Goal: Information Seeking & Learning: Learn about a topic

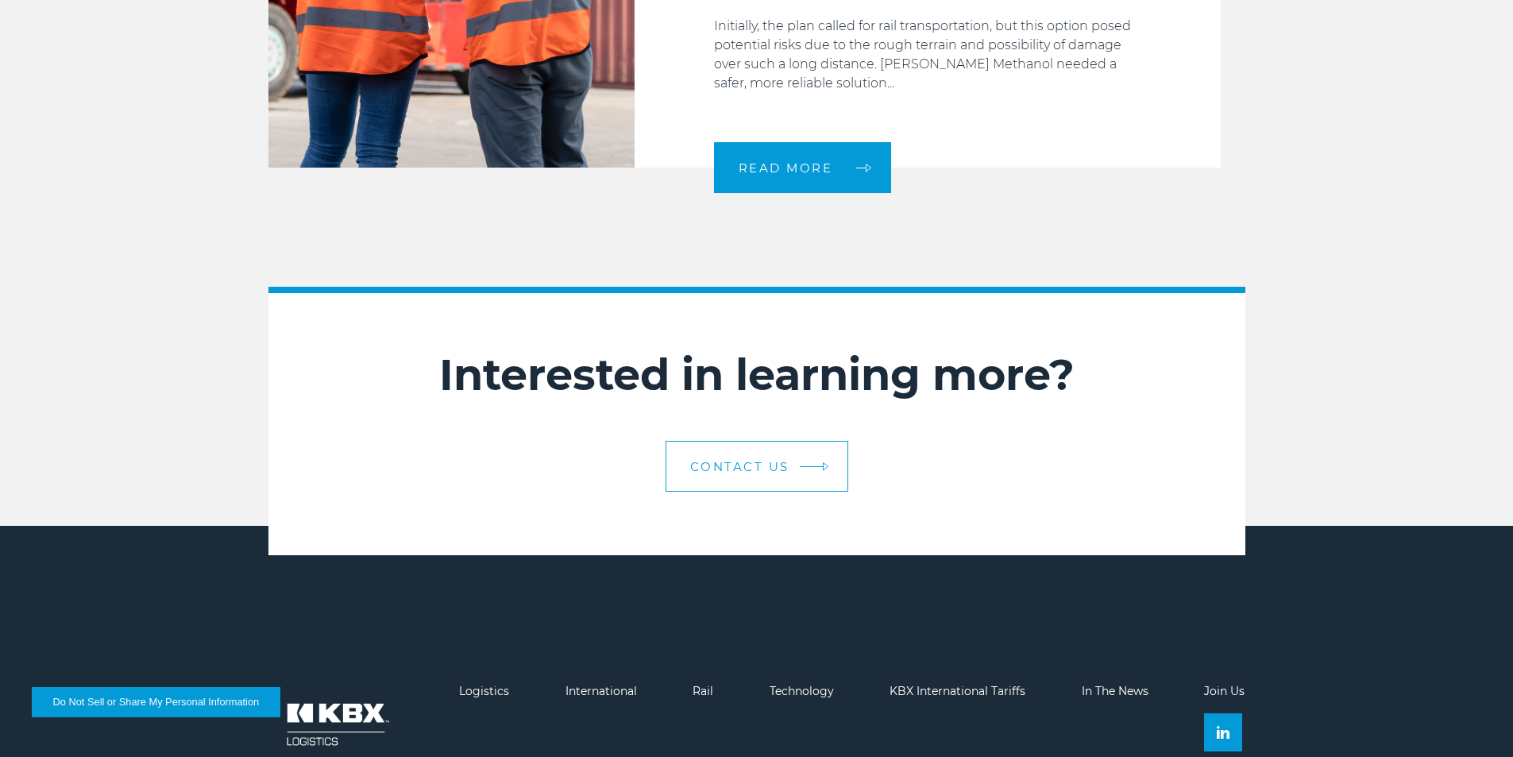
scroll to position [2658, 0]
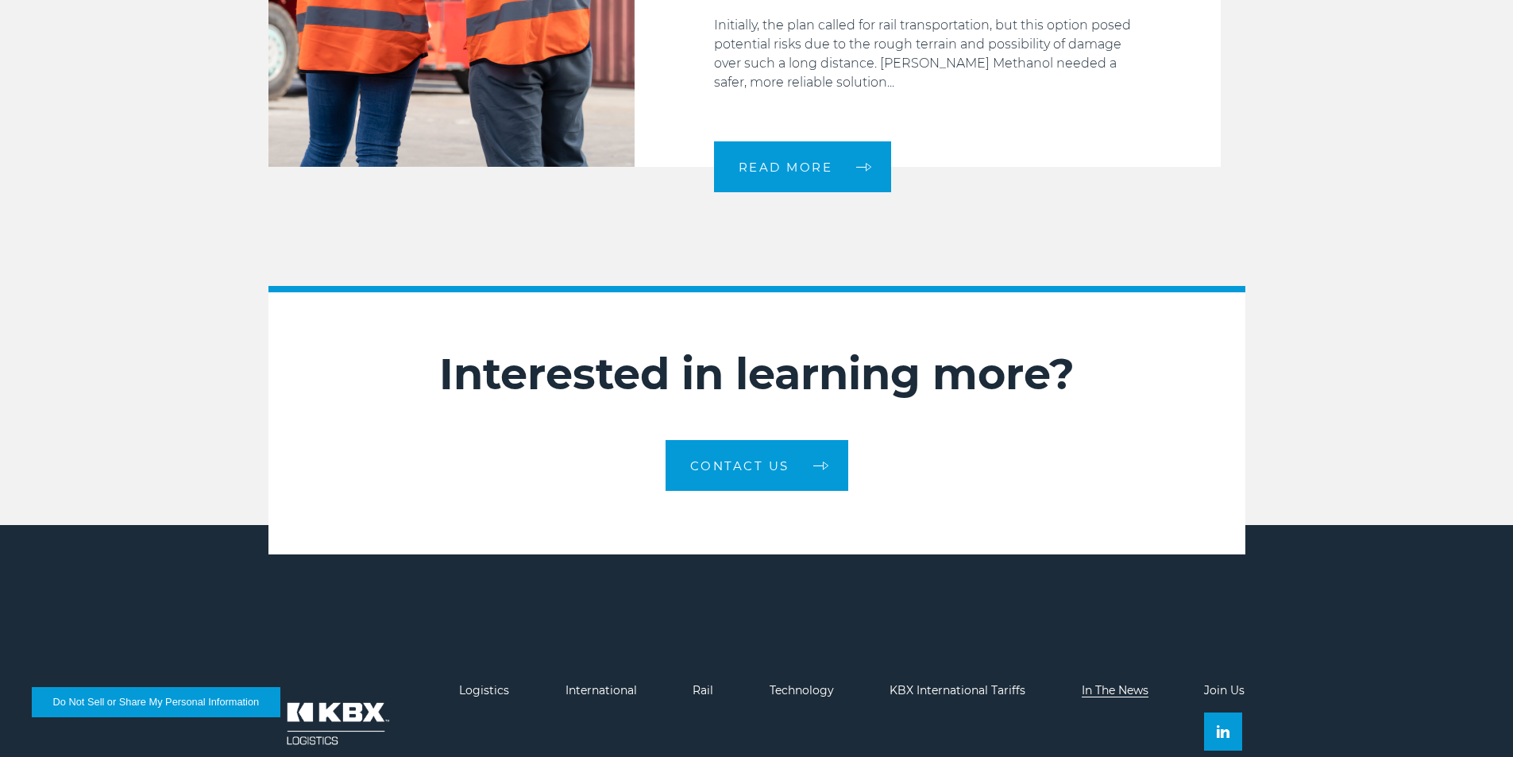
click at [1140, 683] on link "In The News" at bounding box center [1115, 690] width 67 height 14
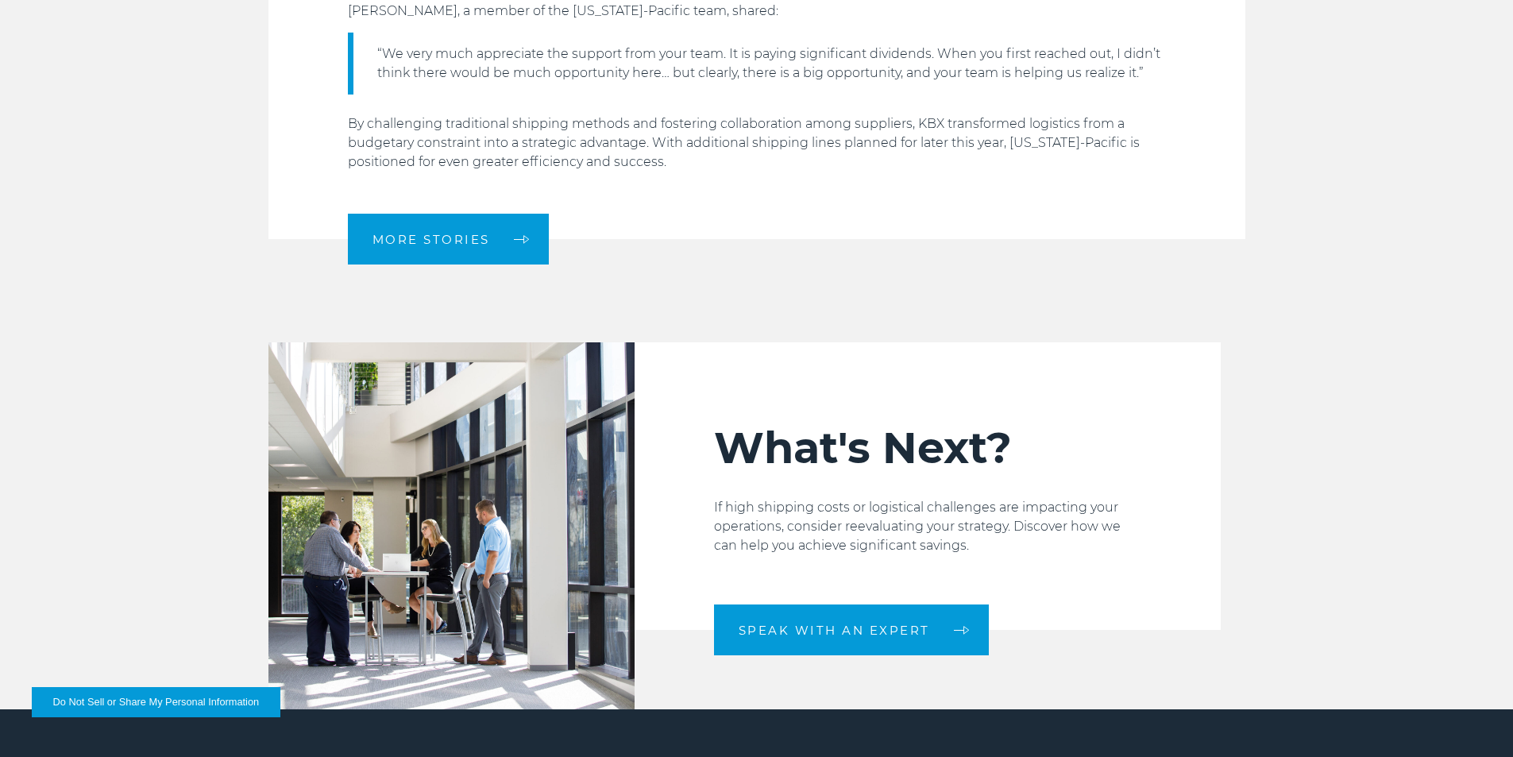
scroll to position [2224, 0]
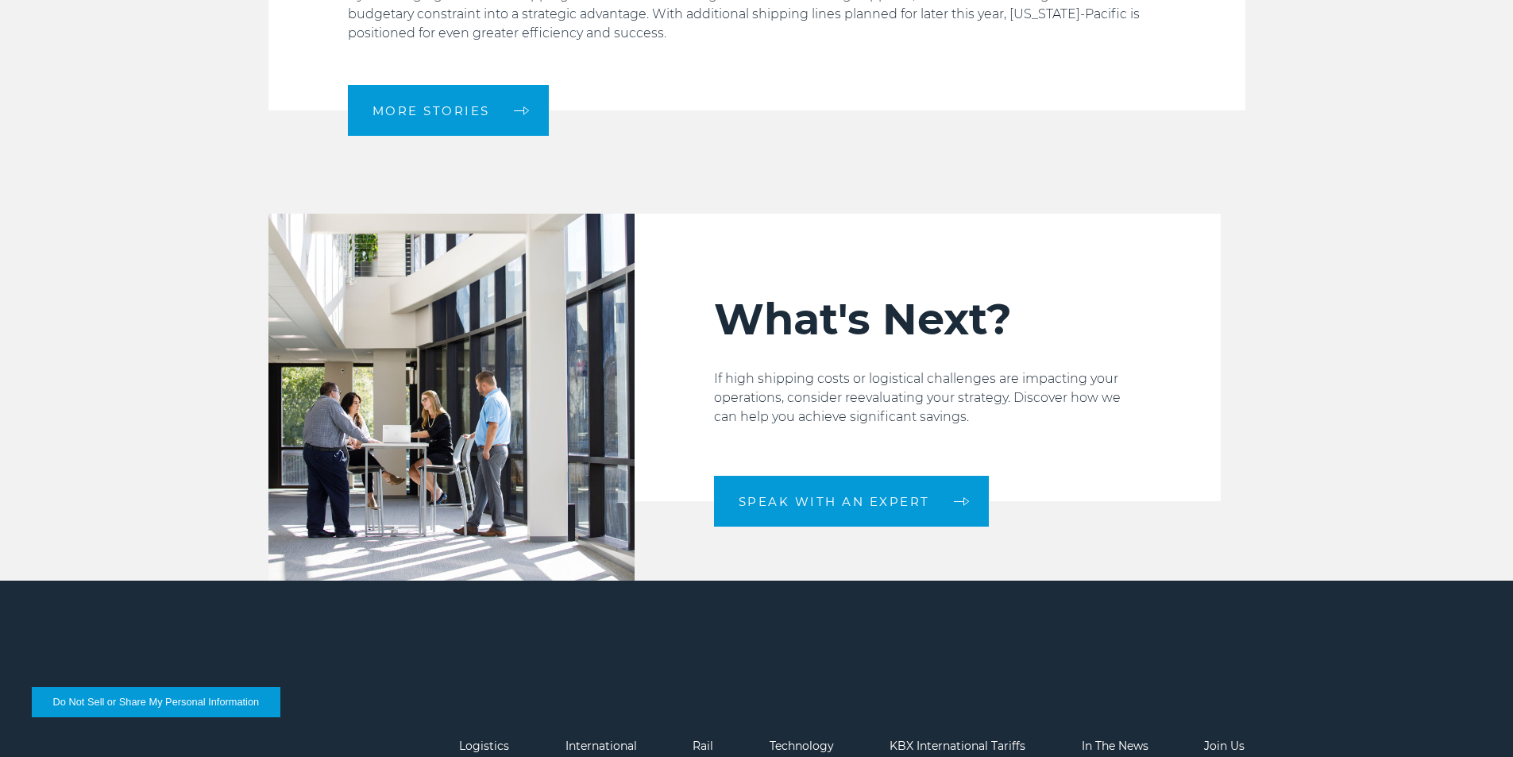
click at [426, 111] on span "More Stories" at bounding box center [431, 111] width 118 height 12
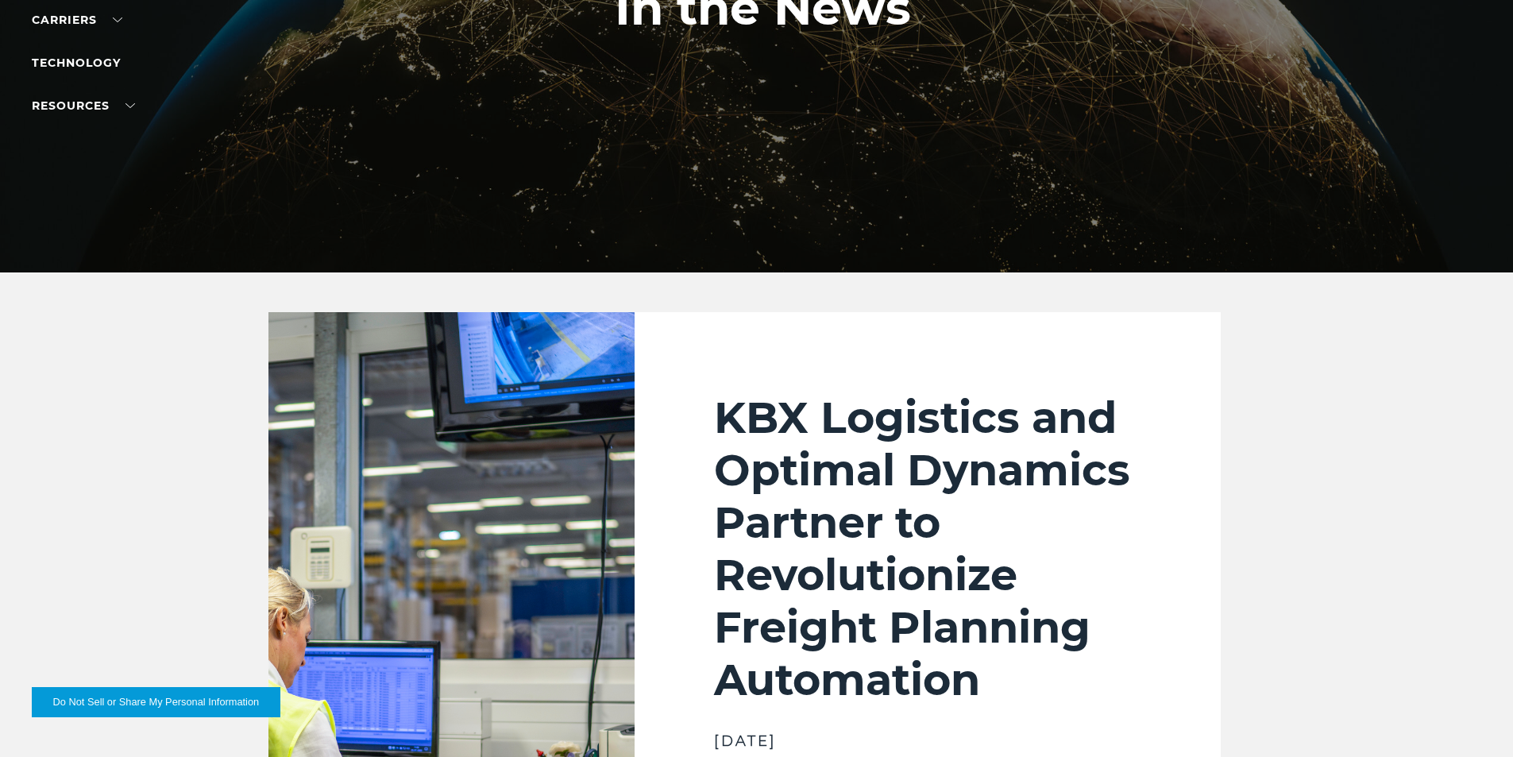
scroll to position [79, 0]
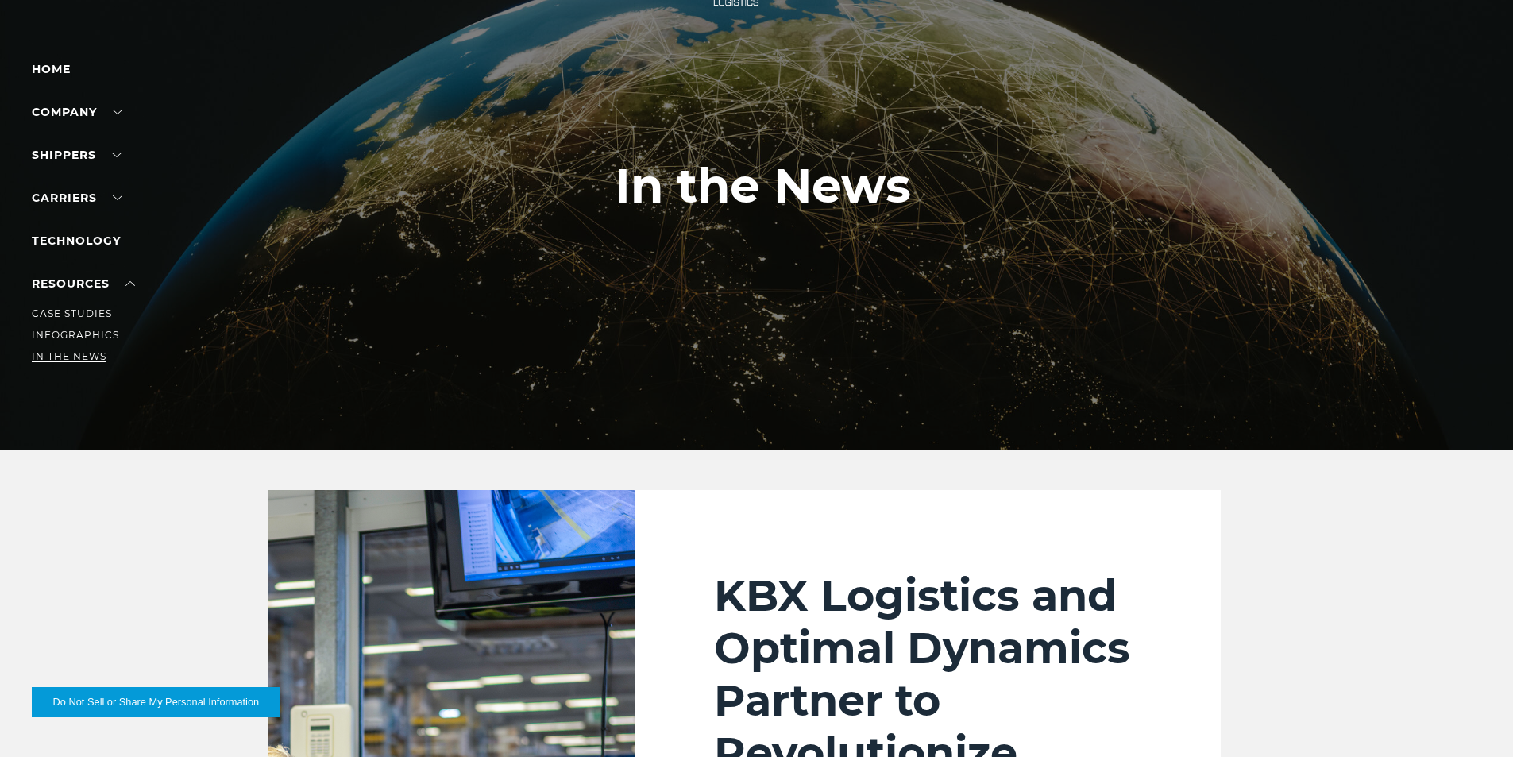
click at [79, 353] on link "In The News" at bounding box center [69, 356] width 75 height 12
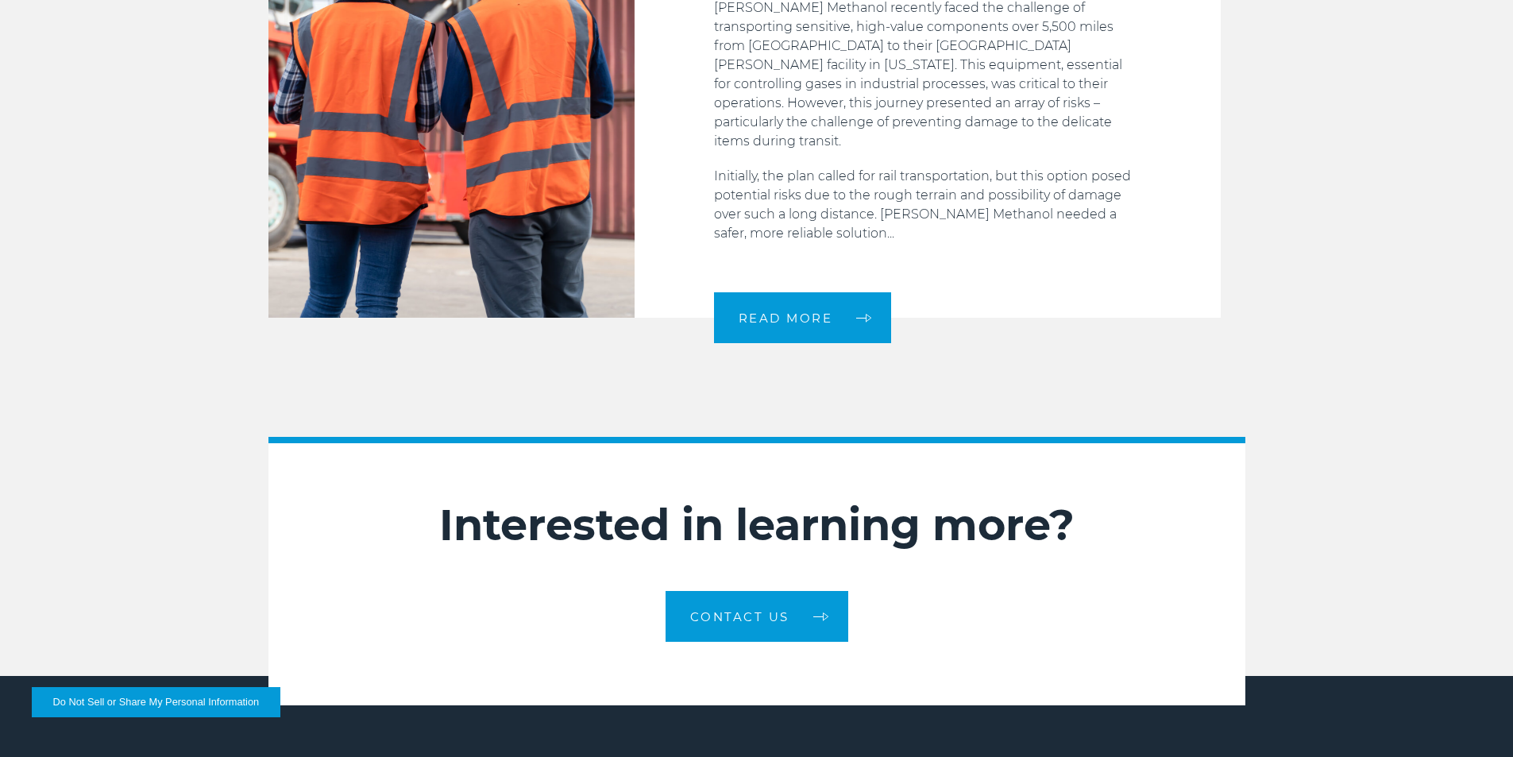
scroll to position [2658, 0]
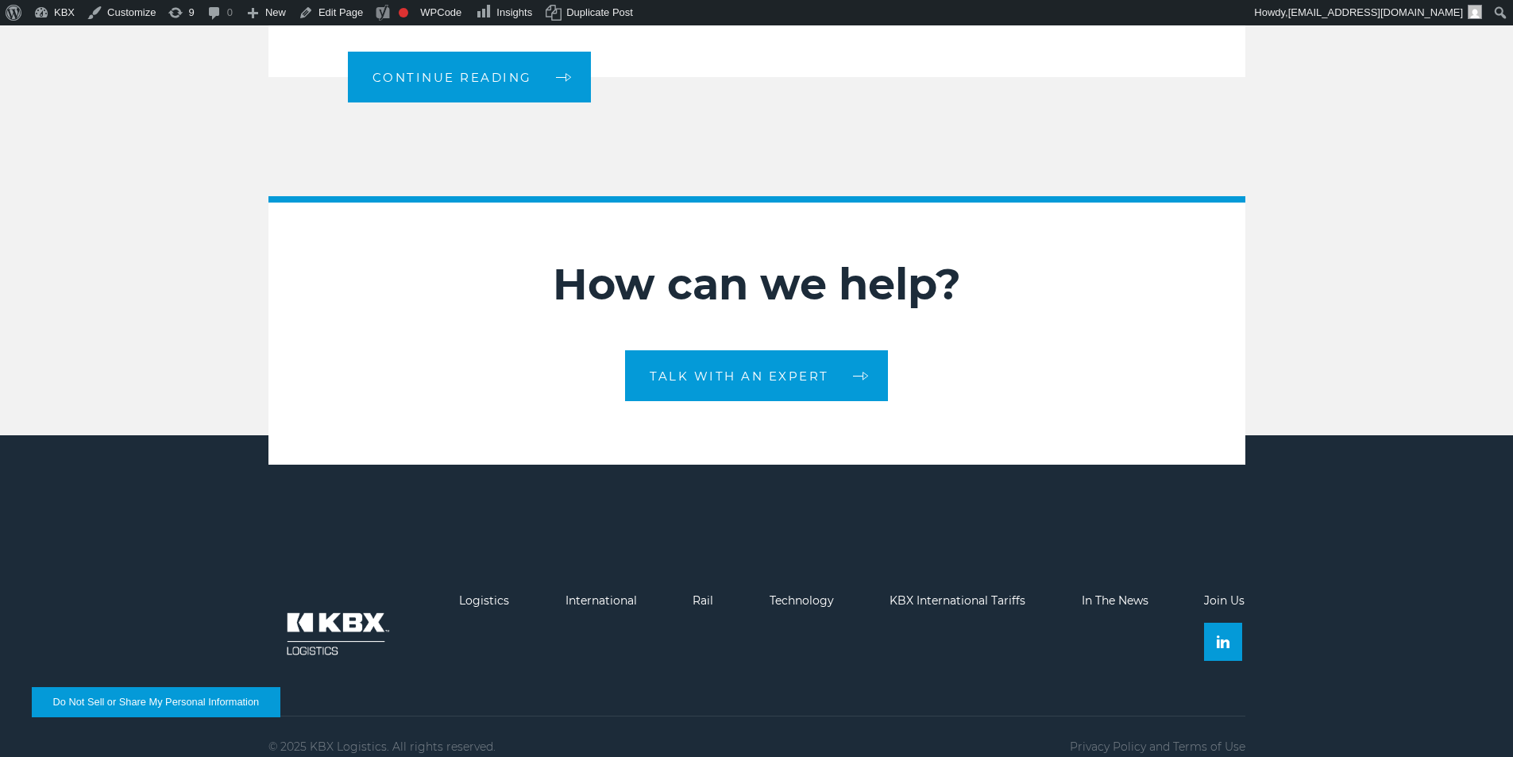
scroll to position [2122, 0]
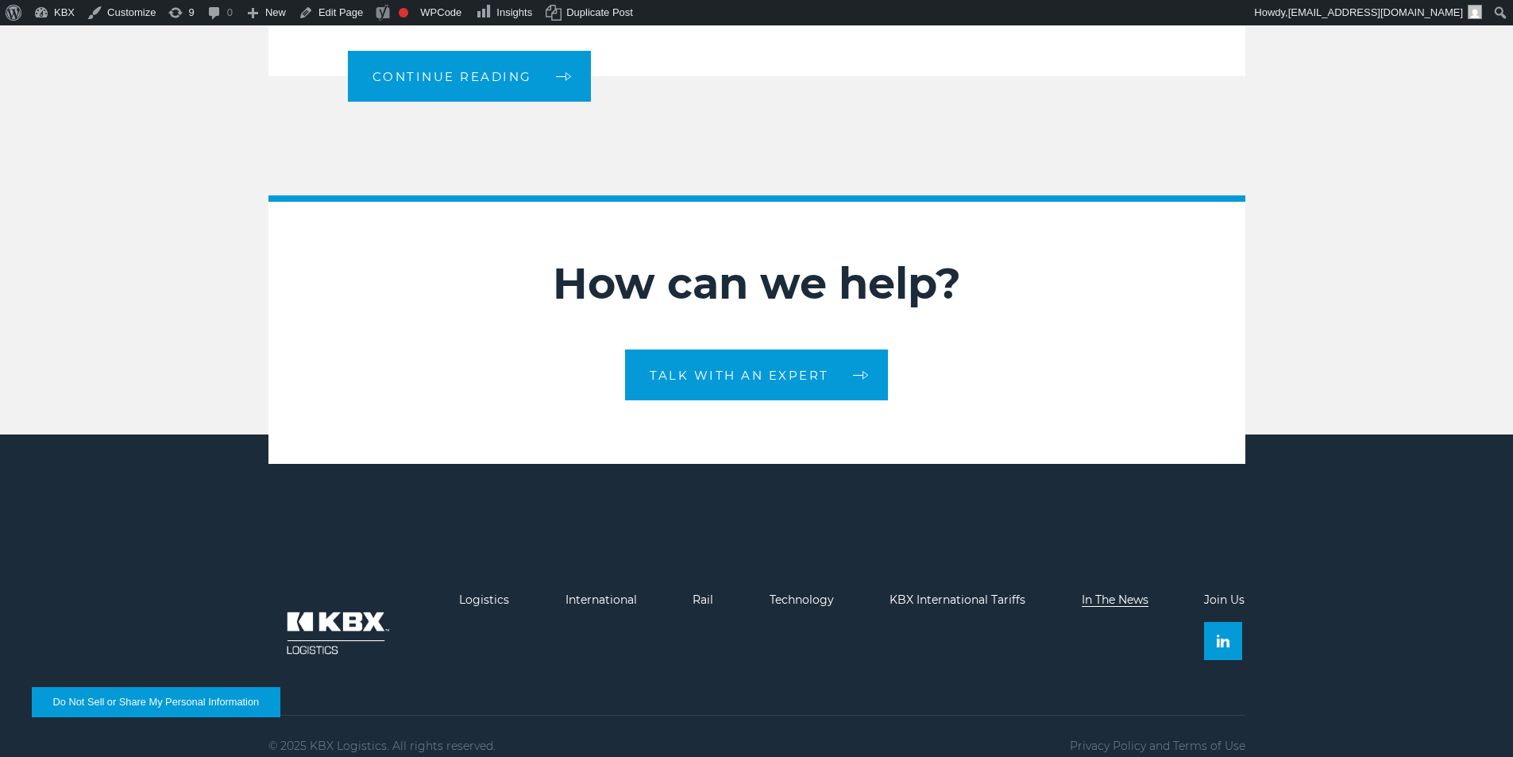
click at [1102, 592] on link "In The News" at bounding box center [1115, 599] width 67 height 14
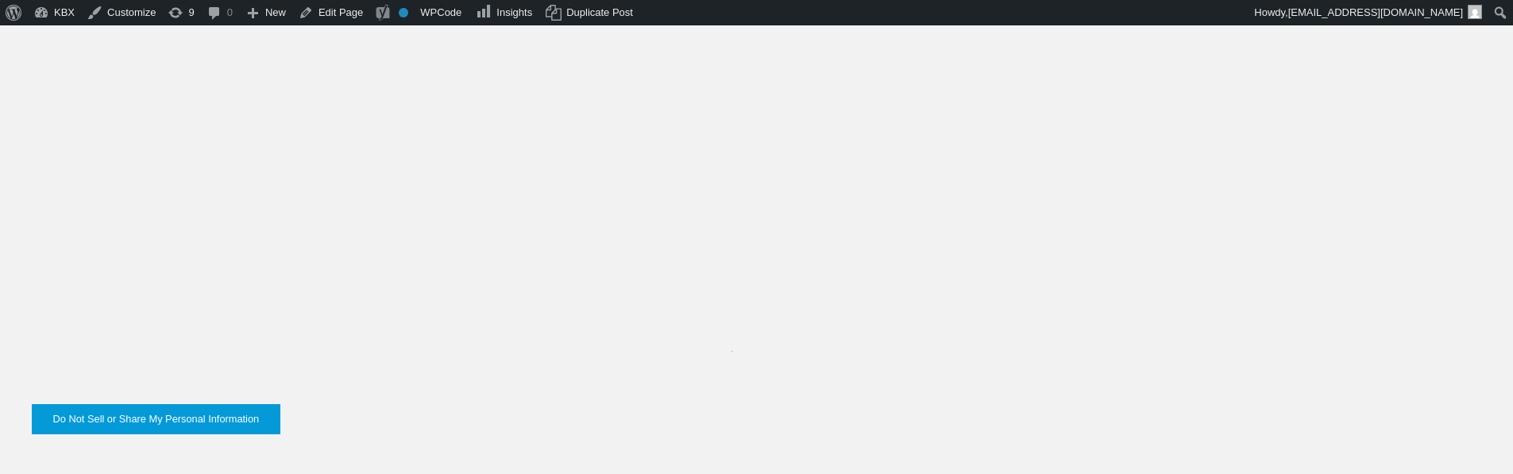
scroll to position [1112, 0]
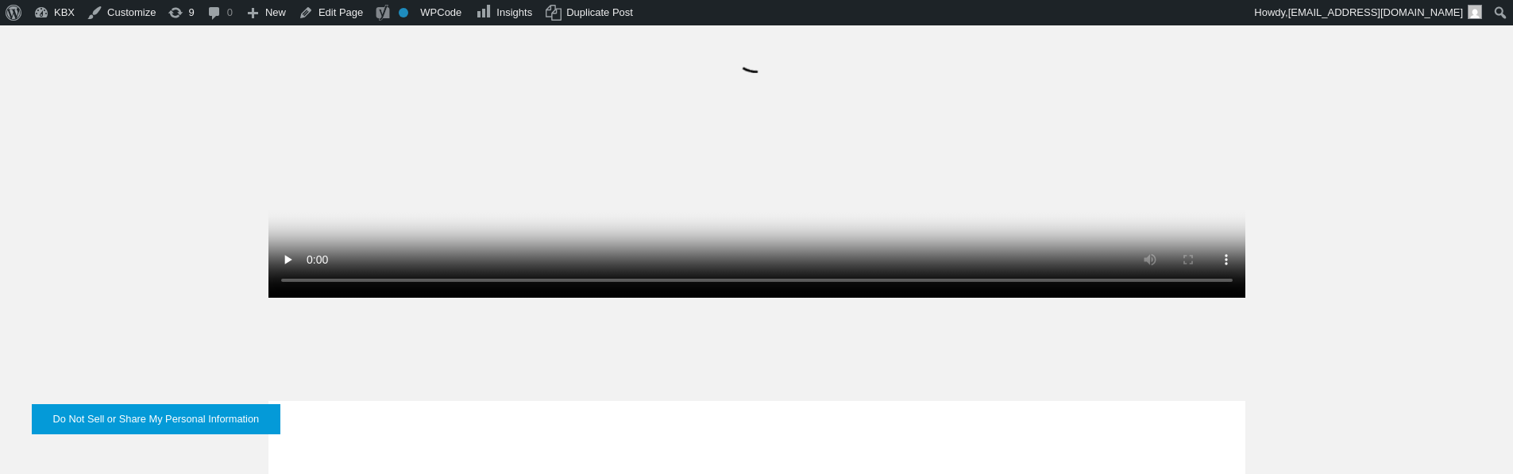
drag, startPoint x: 705, startPoint y: 186, endPoint x: 692, endPoint y: 200, distance: 19.7
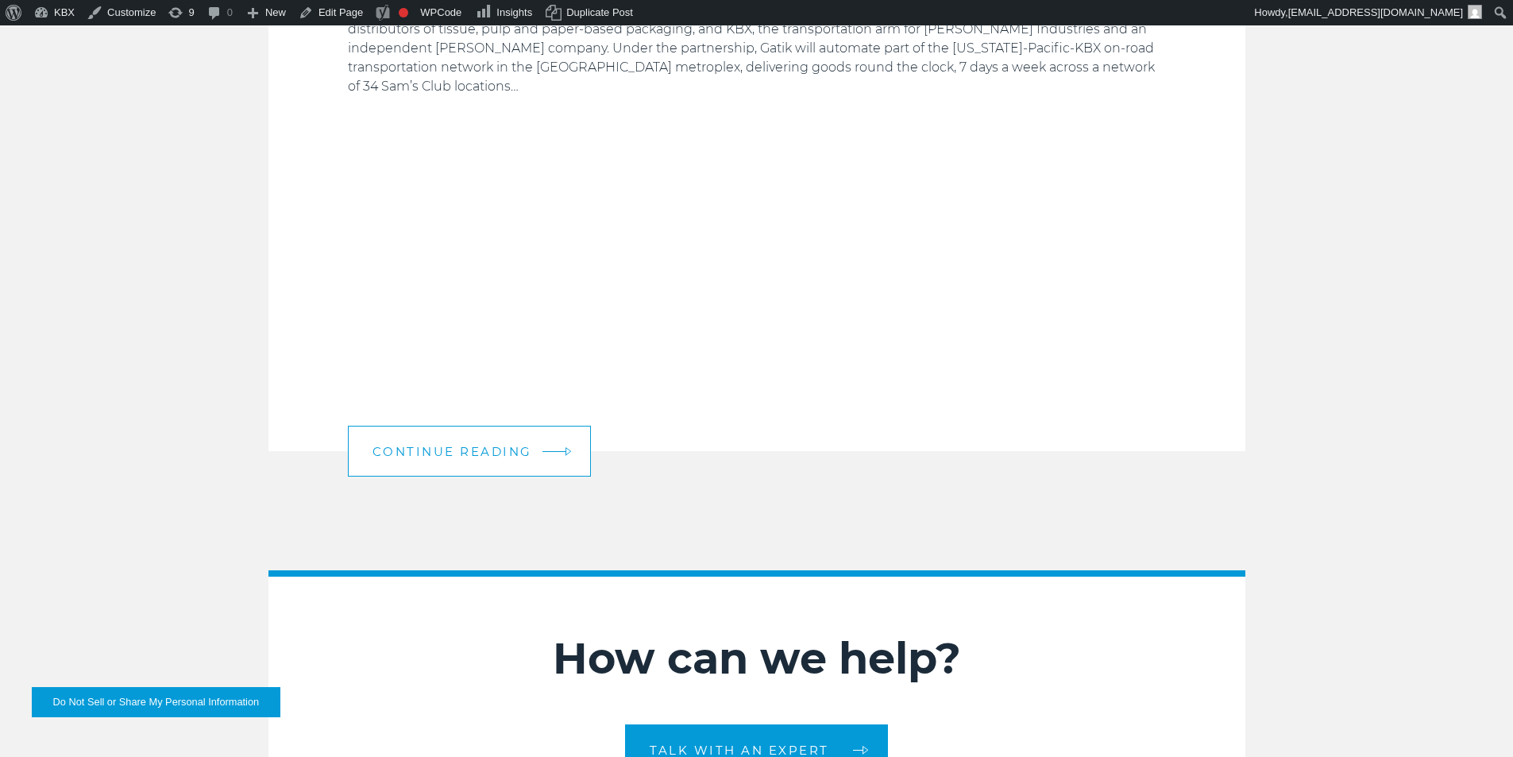
scroll to position [2122, 0]
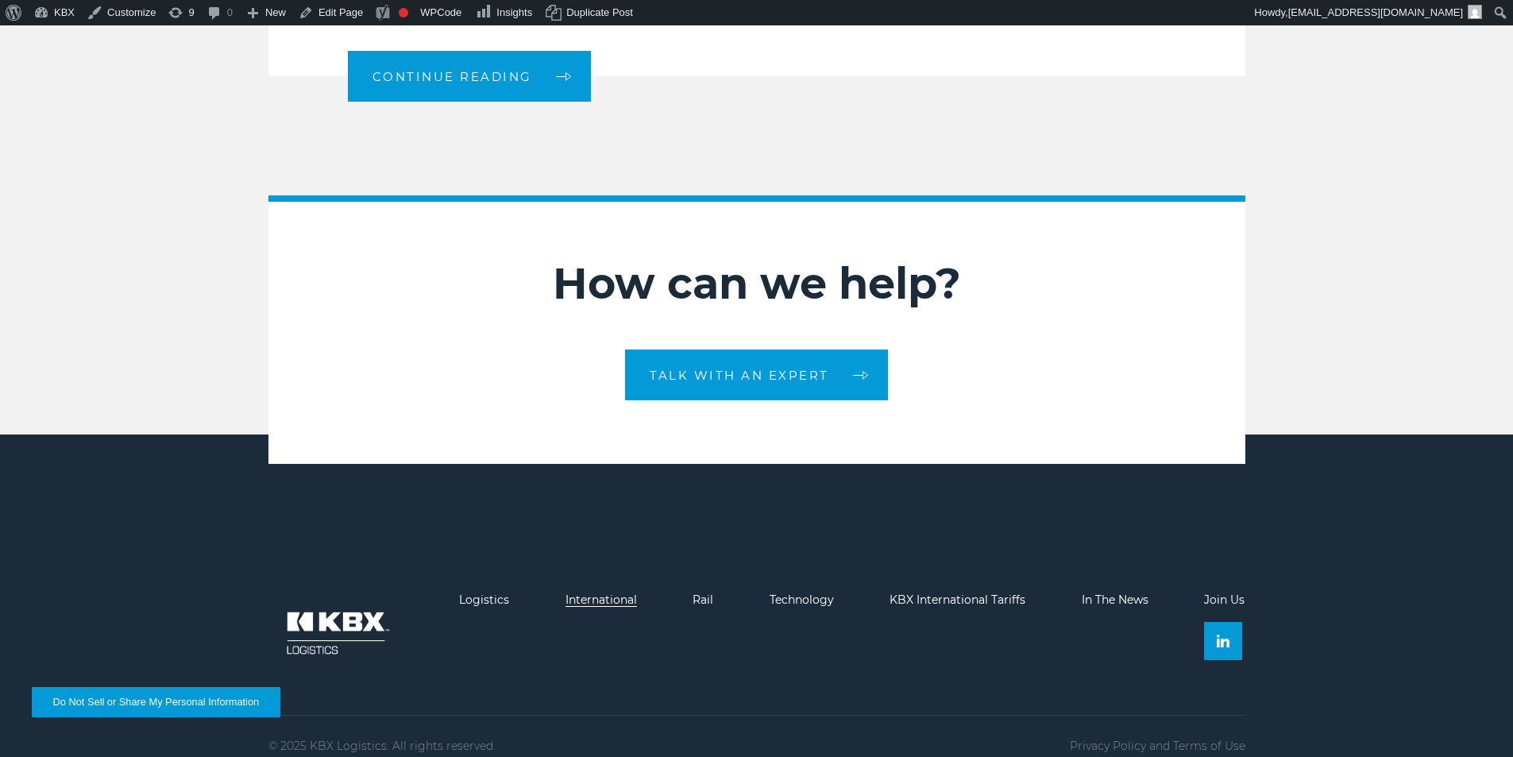
click at [582, 592] on link "International" at bounding box center [600, 599] width 71 height 14
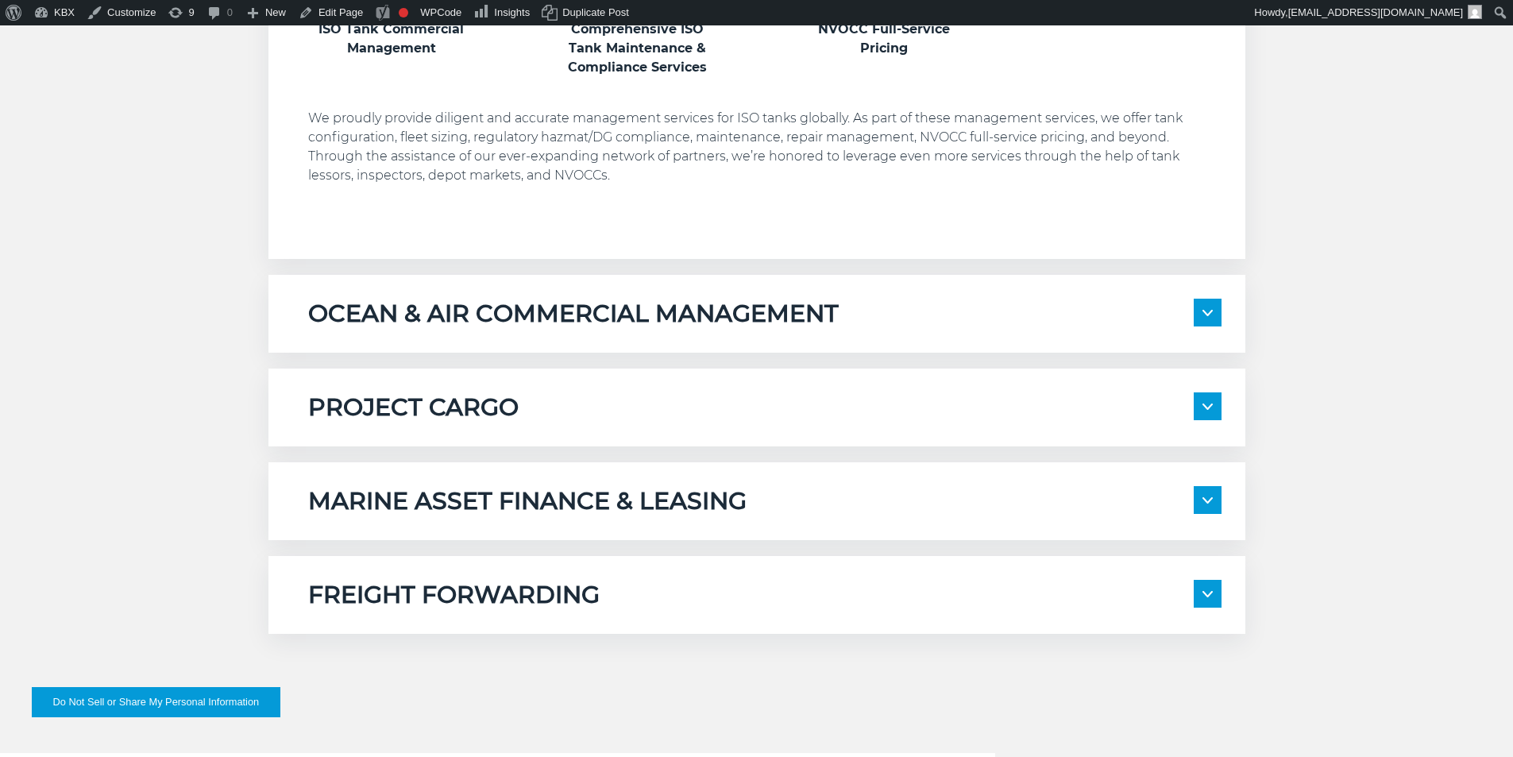
scroll to position [1190, 0]
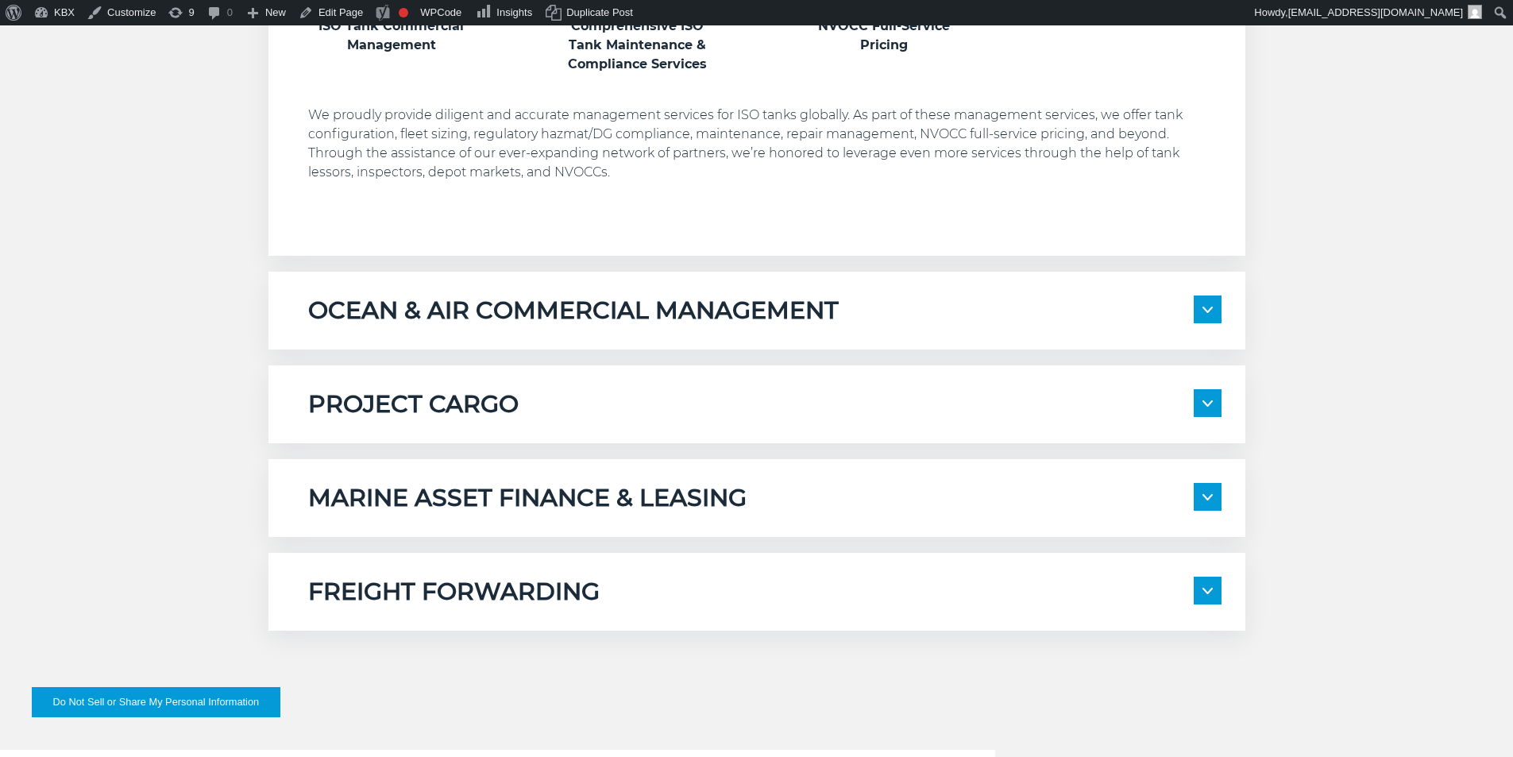
click at [893, 545] on section "ISO TANK MANAGEMENT ISO Tank Commercial Management Comprehensive ISO Tank Maint…" at bounding box center [756, 235] width 977 height 789
click at [893, 491] on div "MARINE ASSET FINANCE & LEASING" at bounding box center [764, 498] width 913 height 30
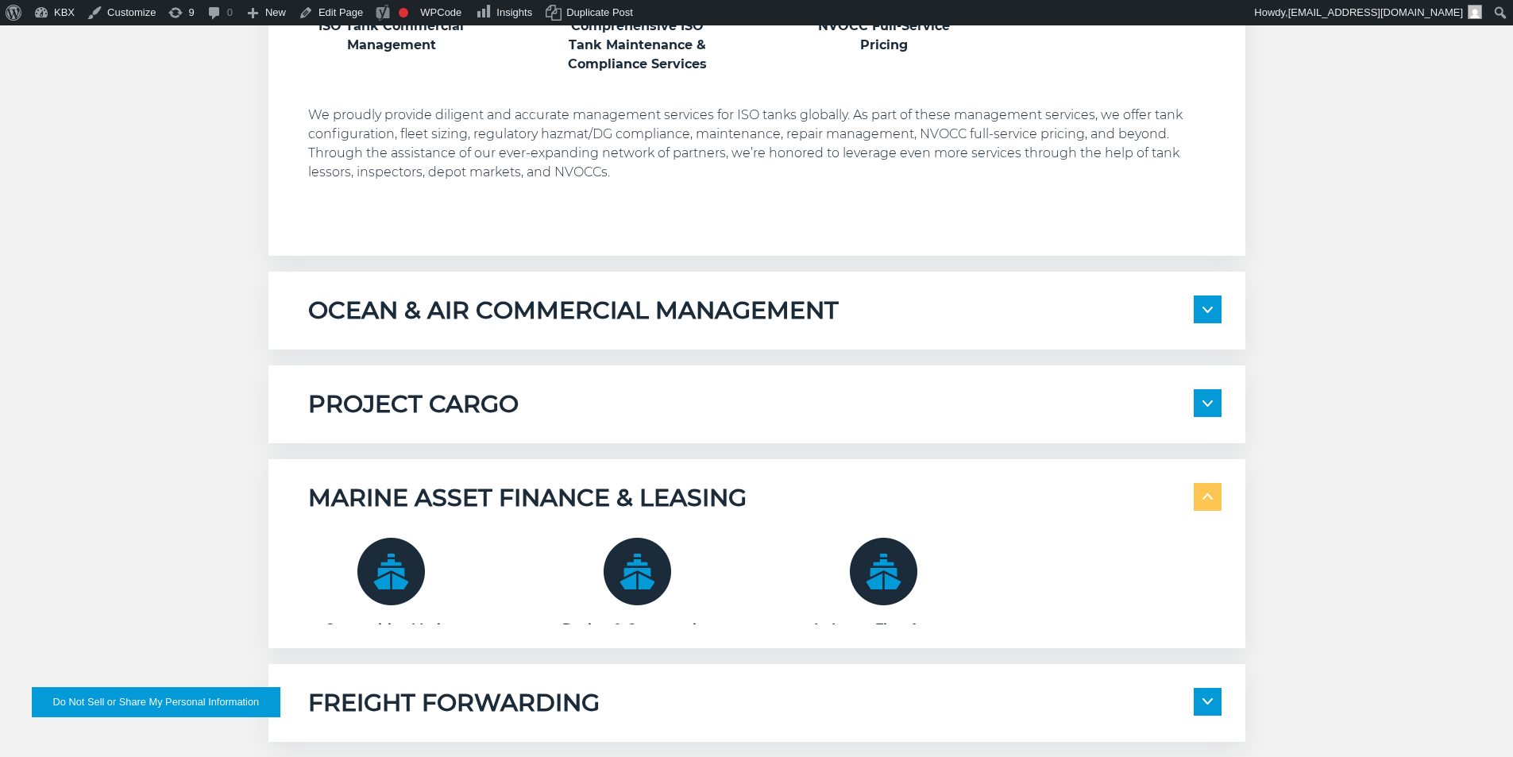
click at [878, 399] on div "PROJECT CARGO" at bounding box center [764, 404] width 913 height 30
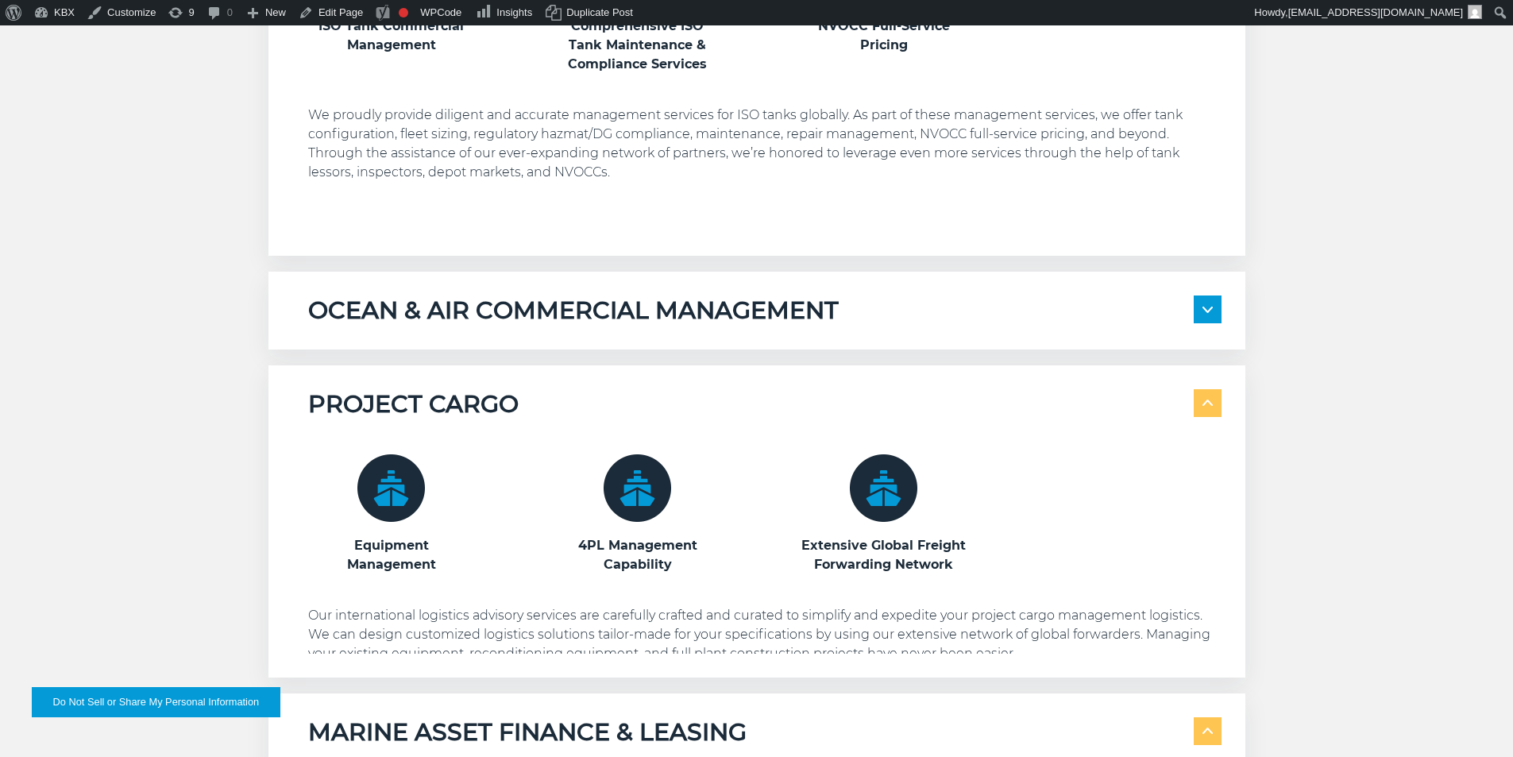
click at [890, 311] on div "OCEAN & AIR COMMERCIAL MANAGEMENT" at bounding box center [764, 310] width 913 height 30
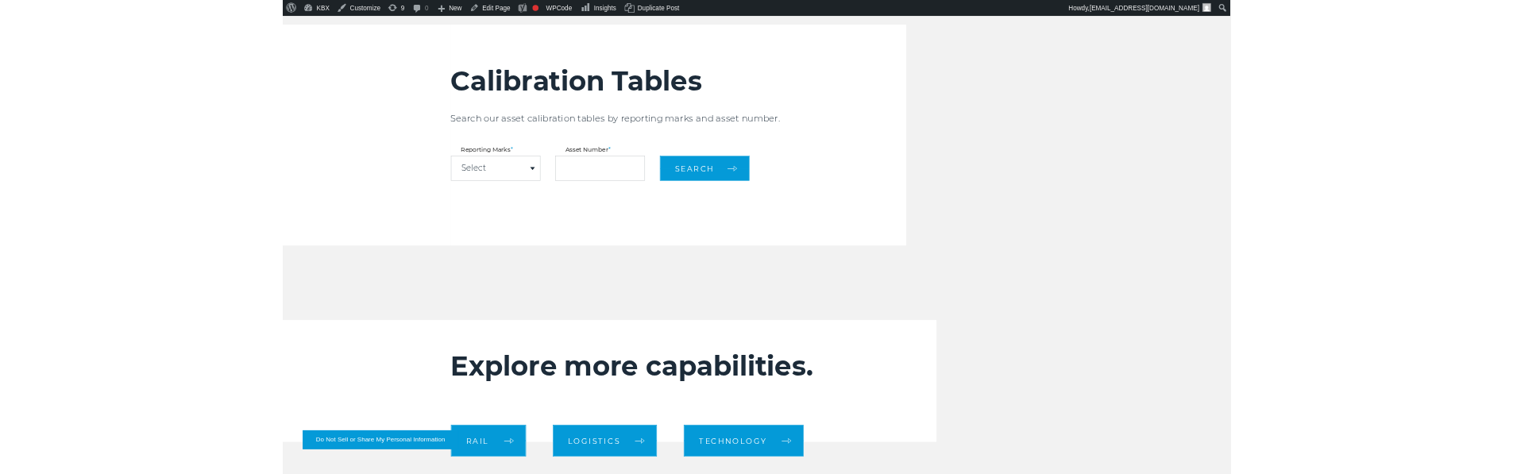
scroll to position [2580, 0]
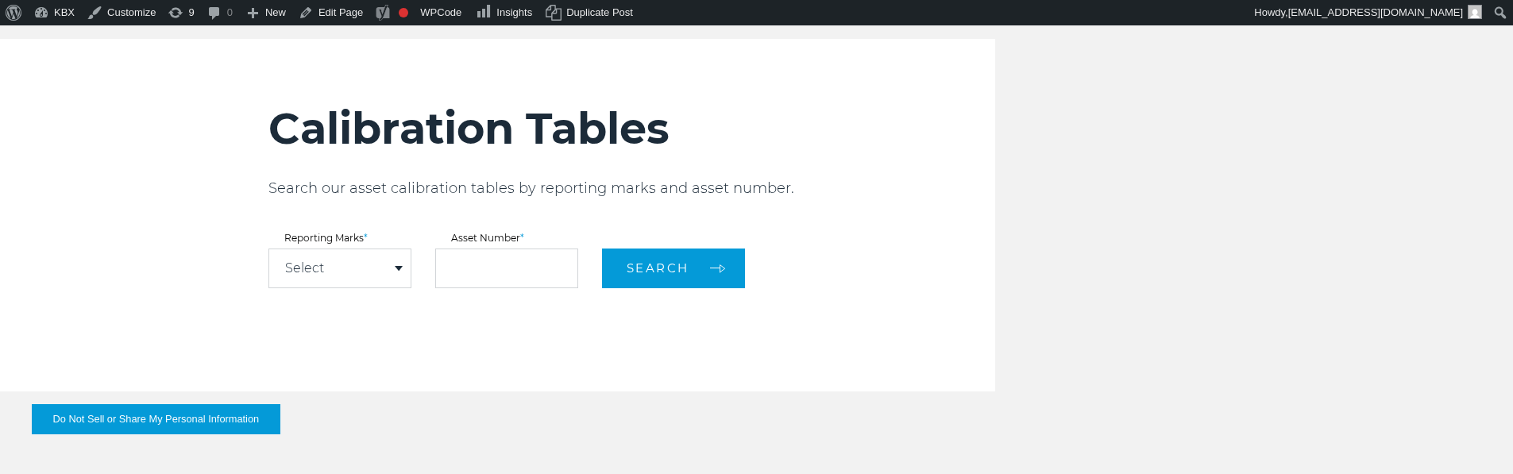
click at [361, 280] on div "Select" at bounding box center [339, 268] width 141 height 38
click at [353, 297] on link "KBXU" at bounding box center [339, 297] width 141 height 21
select select "****"
click at [479, 268] on input "text" at bounding box center [506, 269] width 143 height 40
click at [629, 273] on span "Search" at bounding box center [658, 267] width 63 height 15
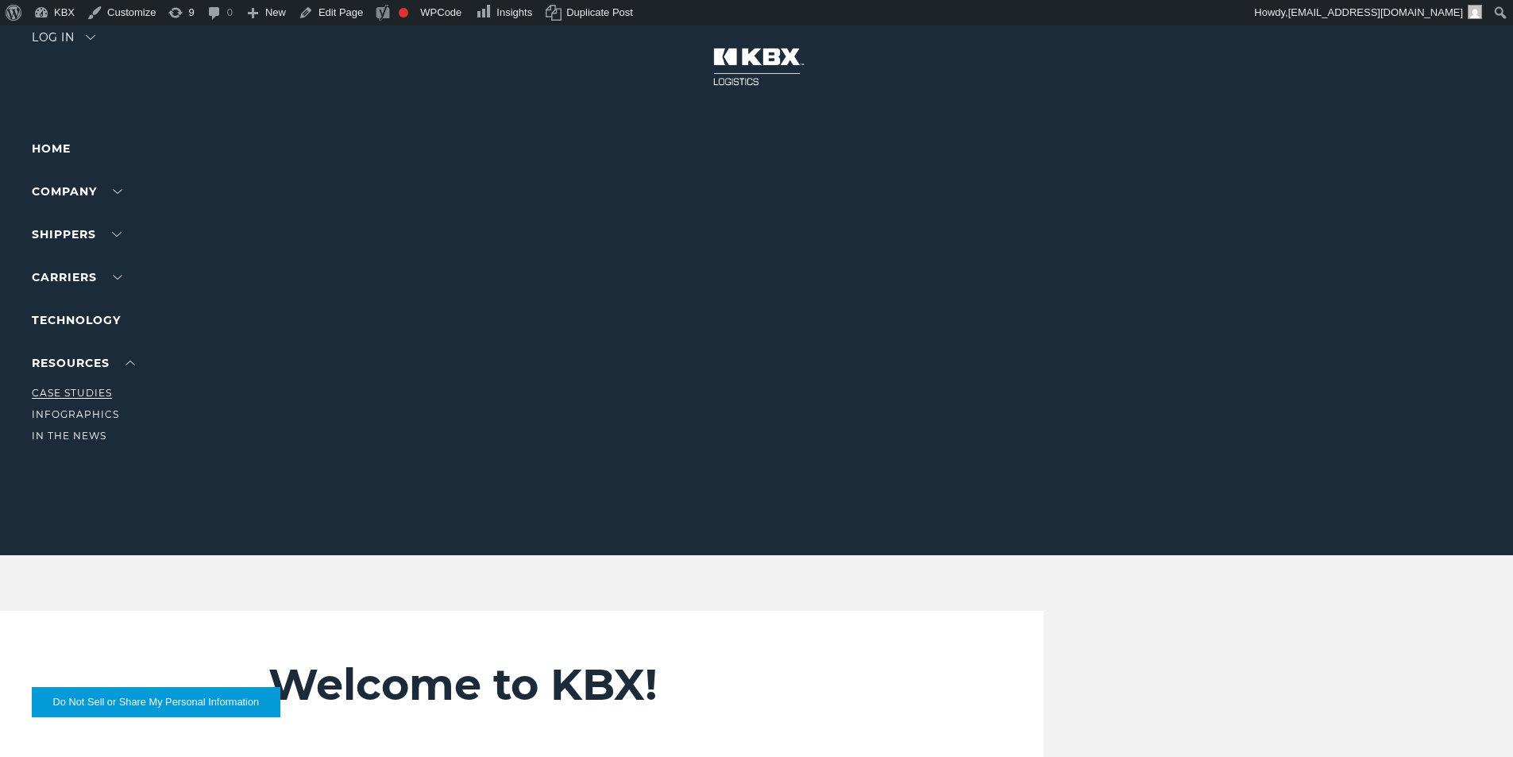
click at [71, 392] on link "Case Studies" at bounding box center [72, 393] width 80 height 12
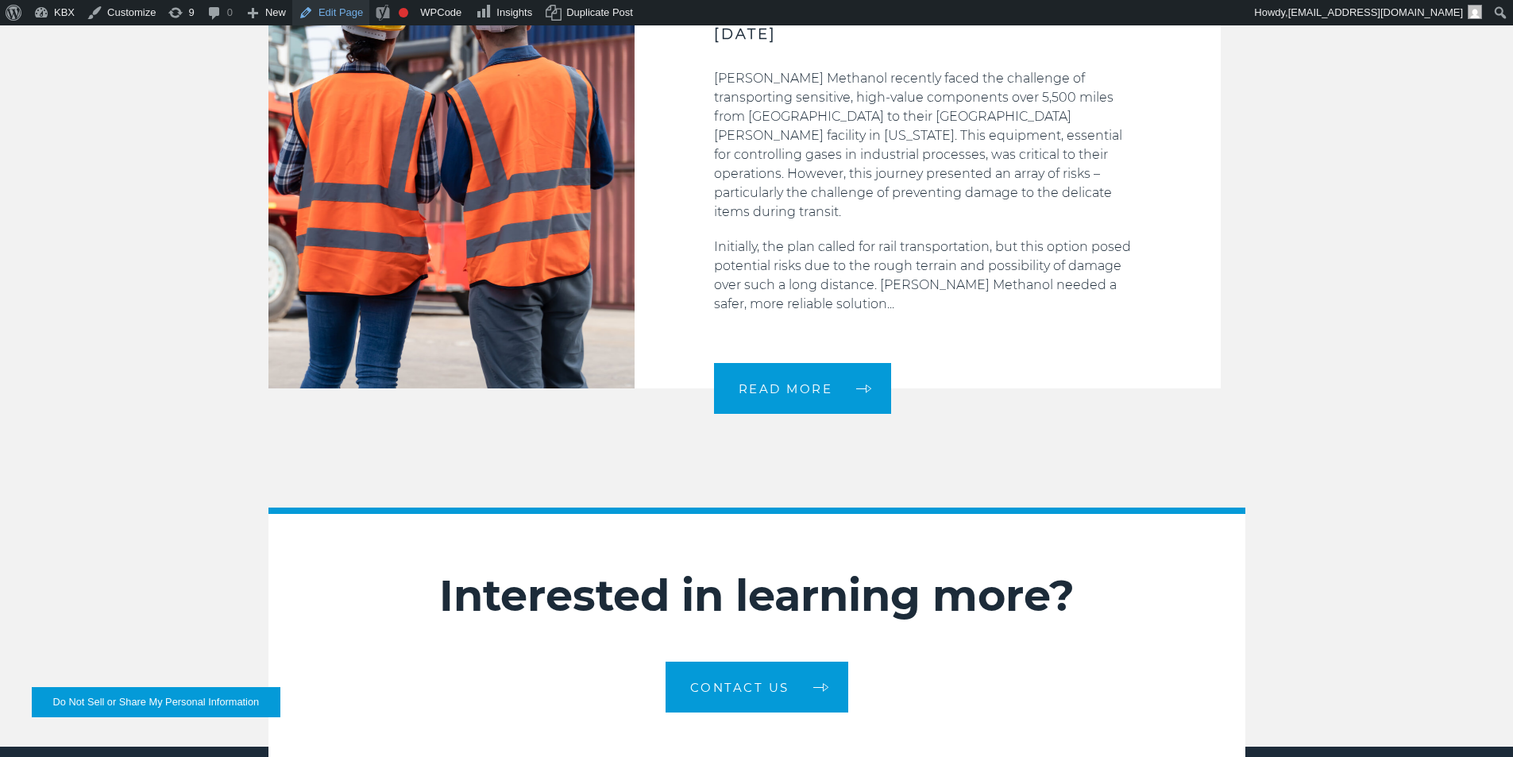
scroll to position [2683, 0]
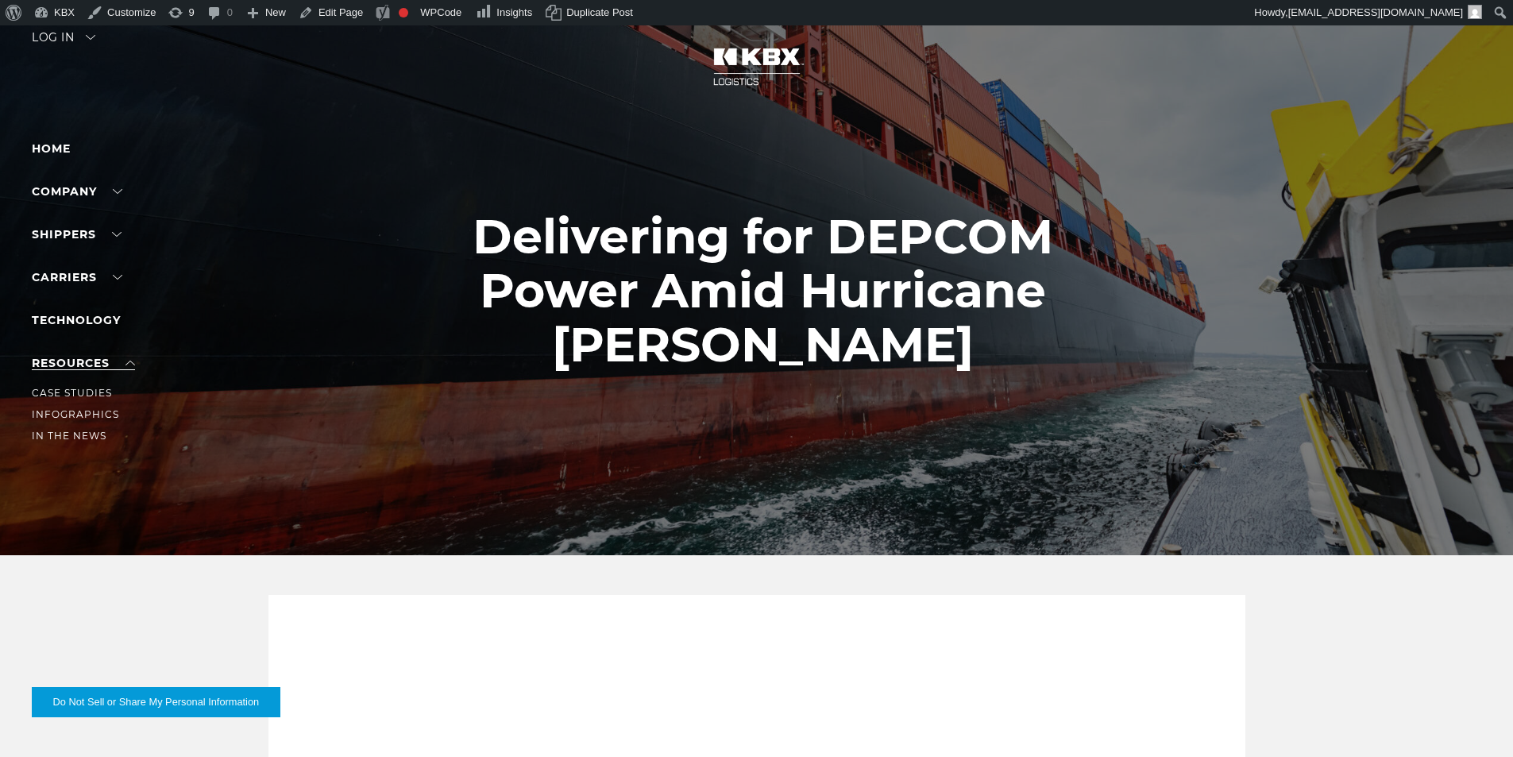
click at [118, 363] on link "RESOURCES" at bounding box center [83, 363] width 103 height 14
click at [80, 388] on link "Case Studies" at bounding box center [72, 393] width 80 height 12
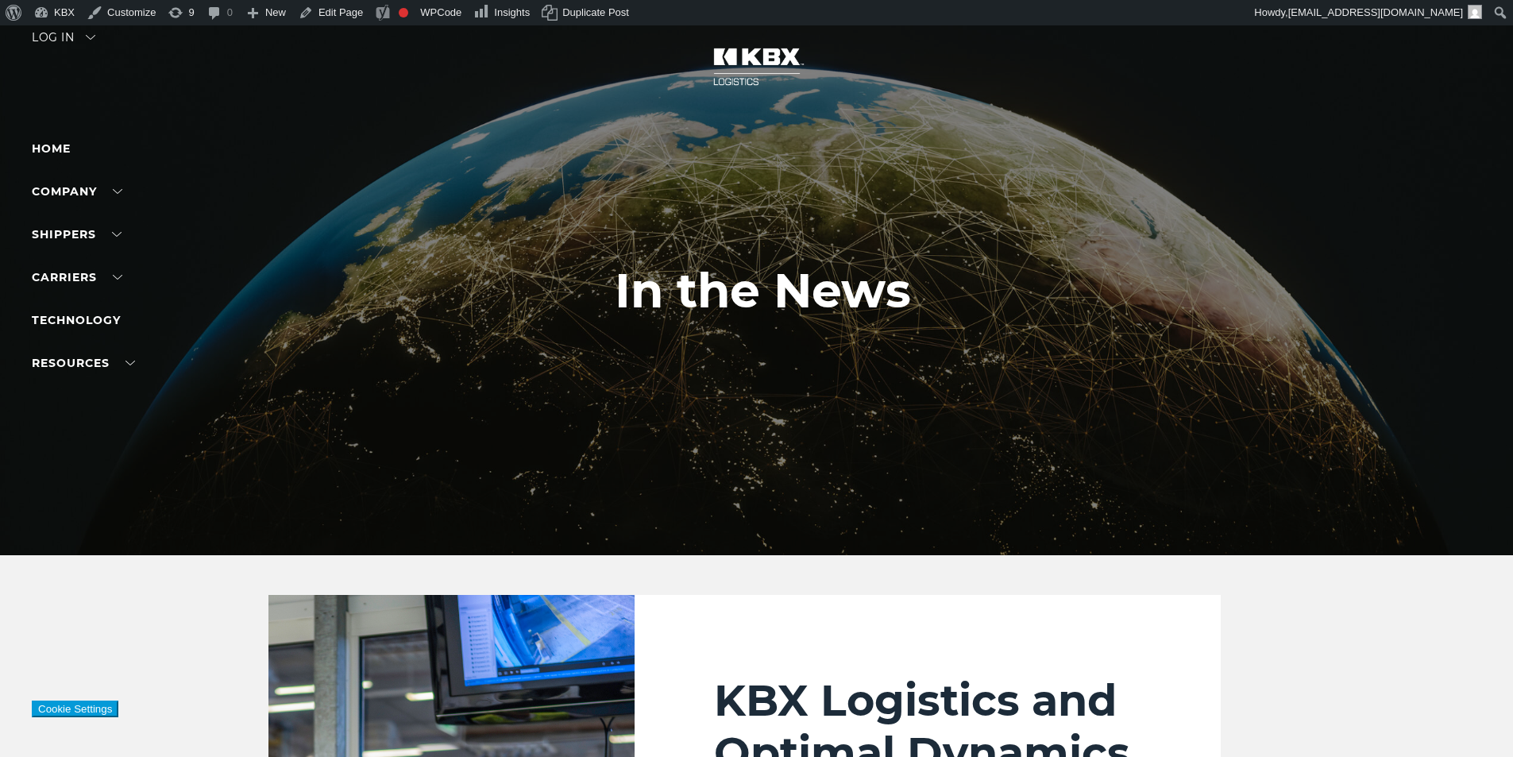
scroll to position [397, 0]
